Goal: Book appointment/travel/reservation

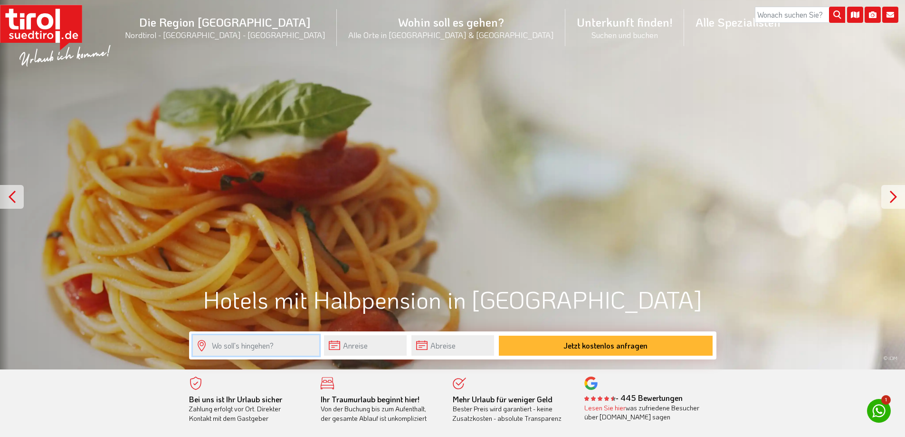
click at [294, 344] on input "text" at bounding box center [256, 345] width 126 height 20
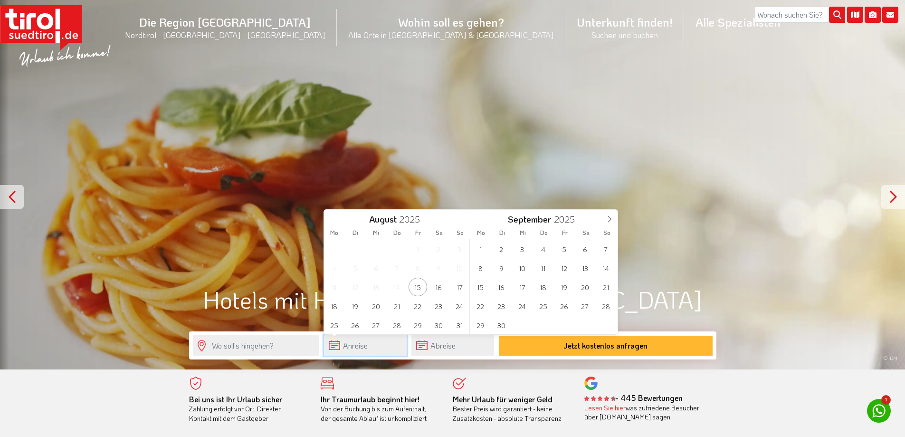
click at [384, 347] on input "text" at bounding box center [365, 345] width 83 height 20
click at [520, 243] on span "3" at bounding box center [522, 249] width 19 height 19
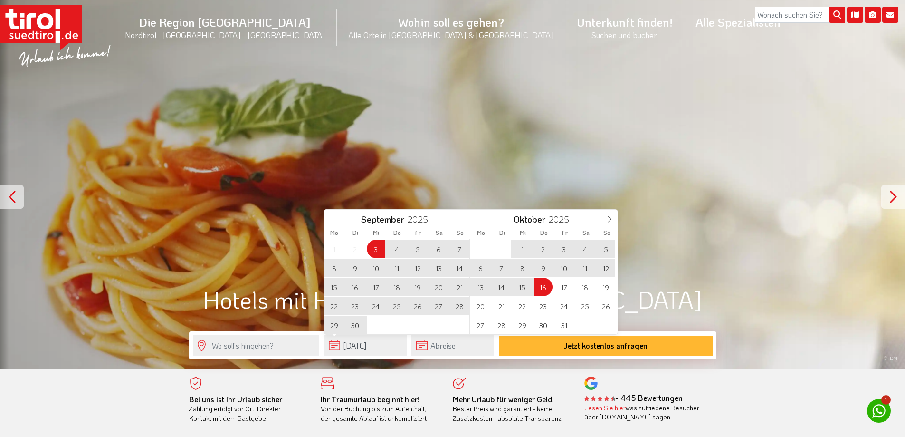
click at [544, 288] on span "16" at bounding box center [543, 287] width 19 height 19
type input "[DATE]"
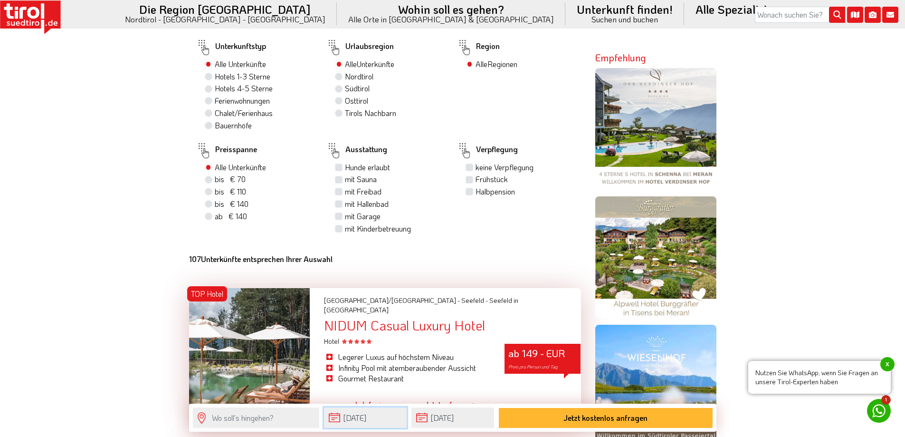
scroll to position [570, 0]
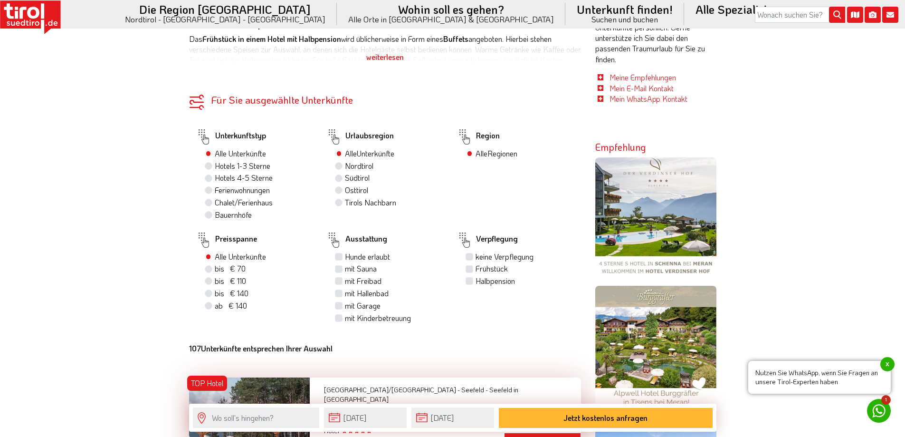
click at [476, 282] on label "Halbpension" at bounding box center [495, 281] width 39 height 10
click at [469, 282] on input "Halbpension" at bounding box center [471, 281] width 6 height 6
checkbox input "true"
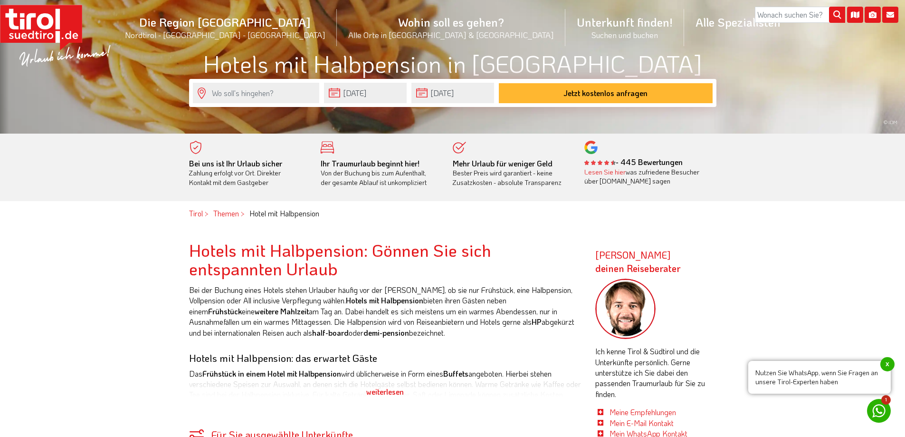
scroll to position [0, 0]
